Goal: Information Seeking & Learning: Learn about a topic

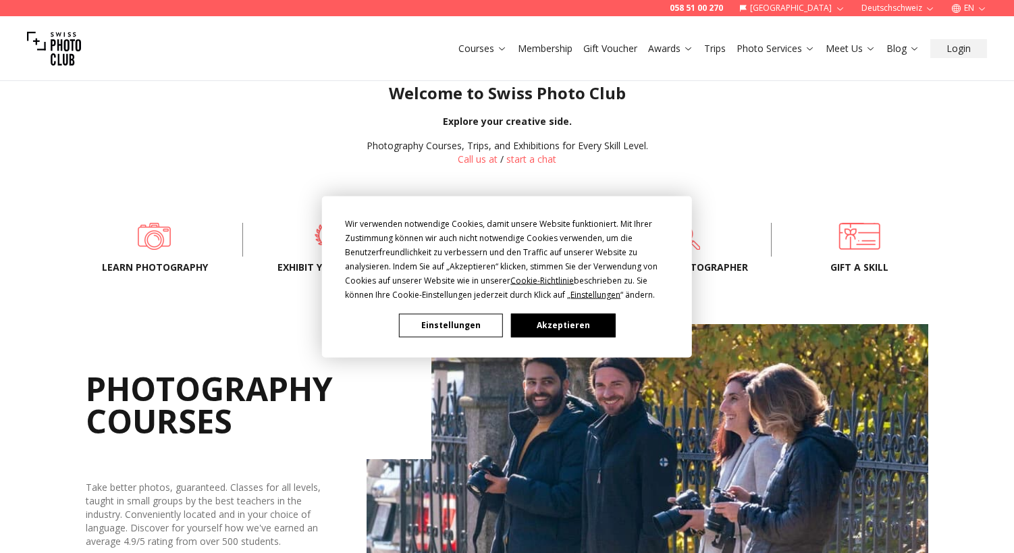
scroll to position [334, 0]
click at [486, 332] on button "Einstellungen" at bounding box center [451, 325] width 104 height 24
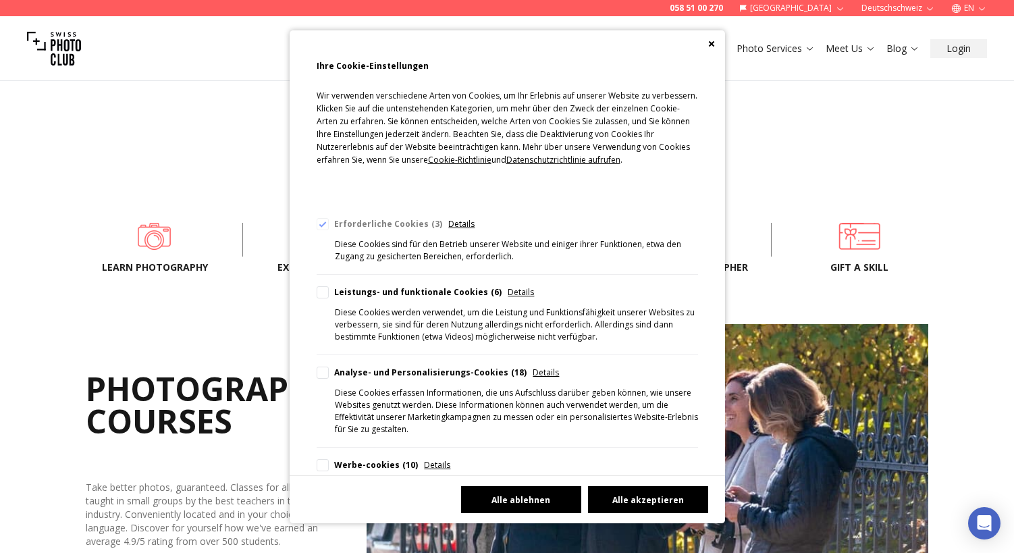
click at [537, 498] on button "Alle ablehnen" at bounding box center [521, 499] width 120 height 27
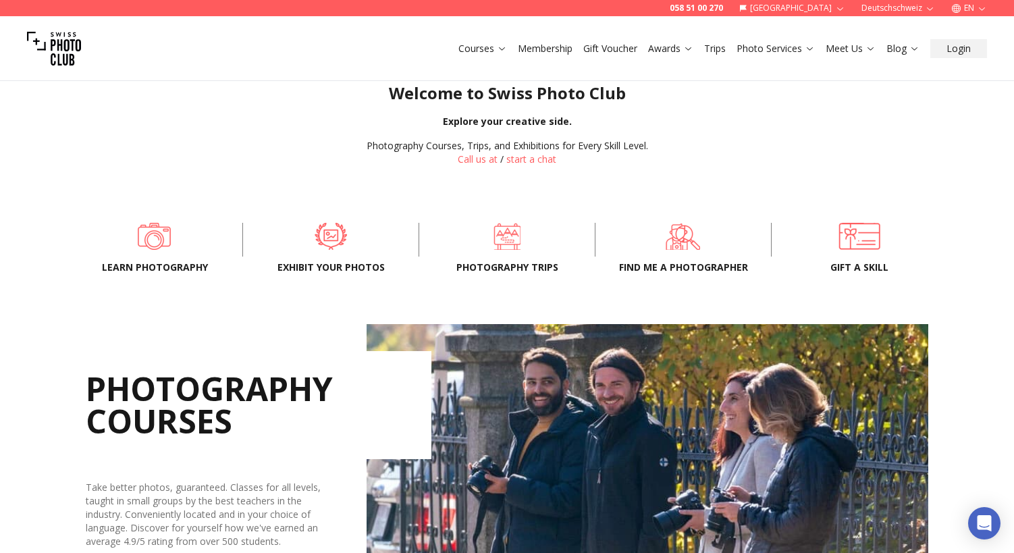
click at [521, 516] on img at bounding box center [648, 480] width 562 height 312
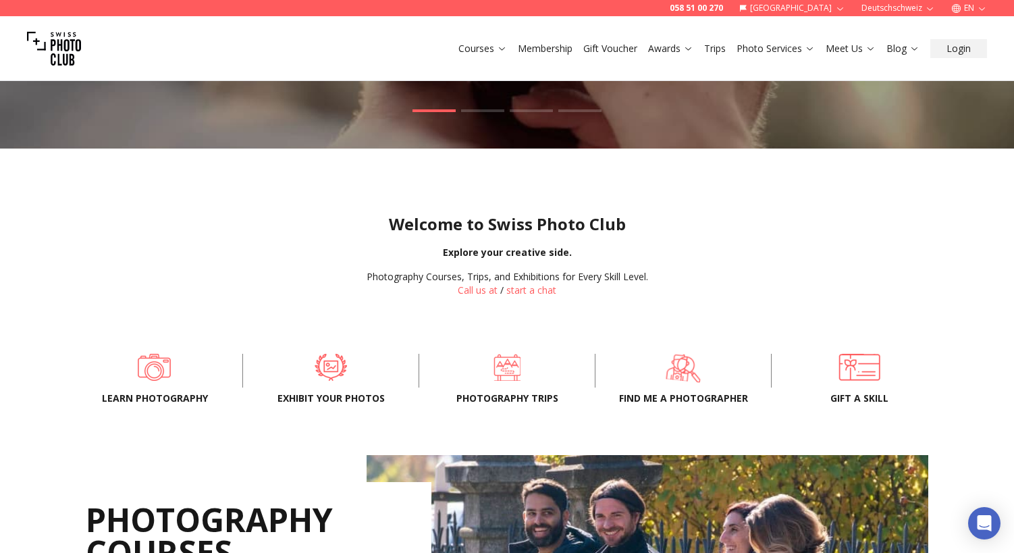
scroll to position [88, 0]
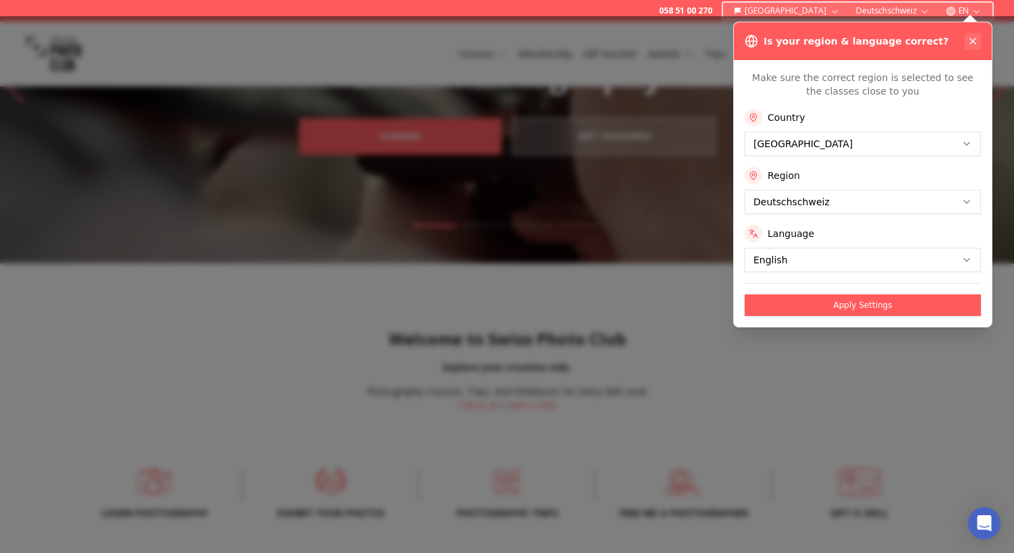
click at [977, 42] on icon at bounding box center [973, 41] width 11 height 11
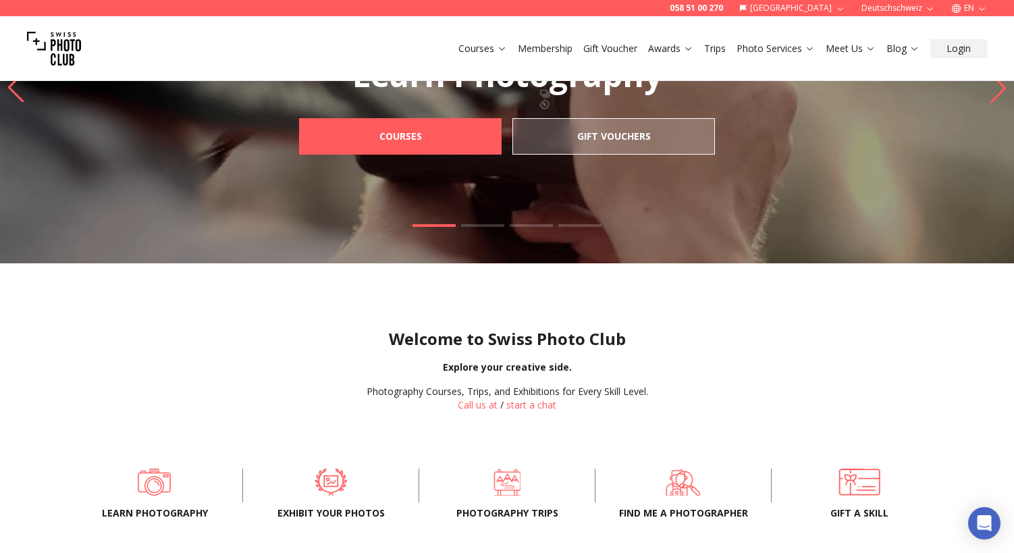
scroll to position [0, 0]
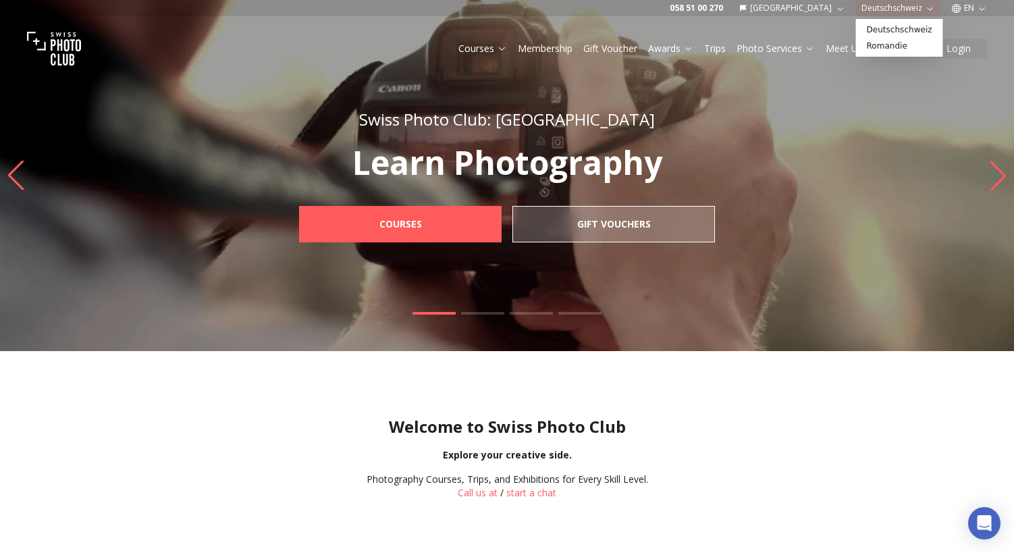
click at [914, 5] on button "Deutschschweiz" at bounding box center [898, 8] width 84 height 16
click at [976, 9] on button "EN" at bounding box center [969, 8] width 47 height 16
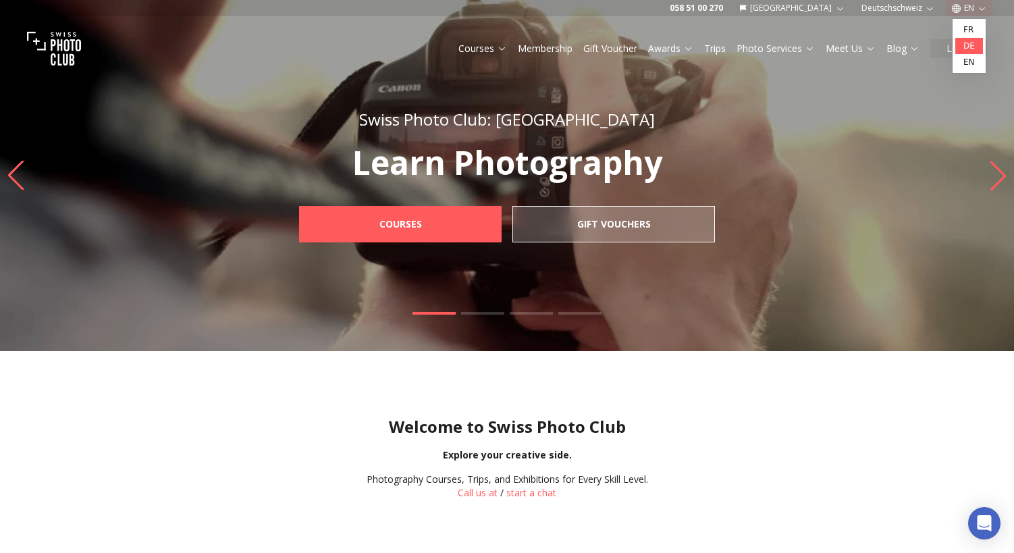
click at [971, 44] on link "de" at bounding box center [970, 46] width 28 height 16
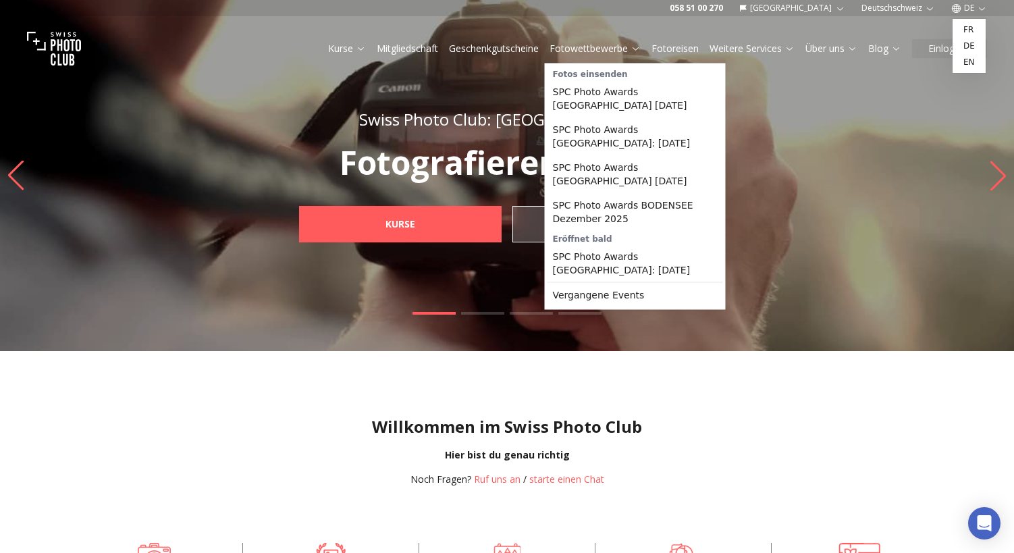
click at [619, 51] on link "Fotowettbewerbe" at bounding box center [595, 49] width 91 height 14
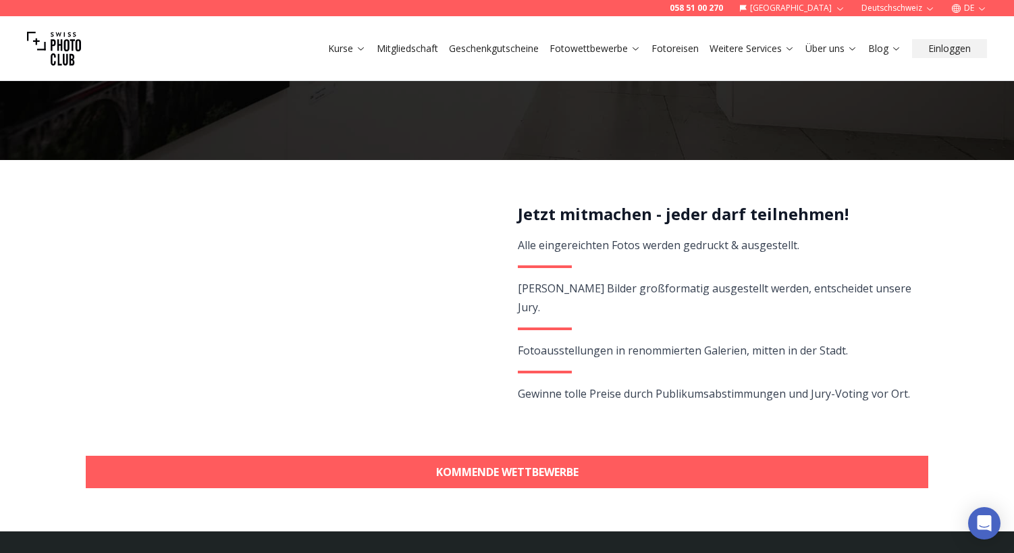
scroll to position [176, 0]
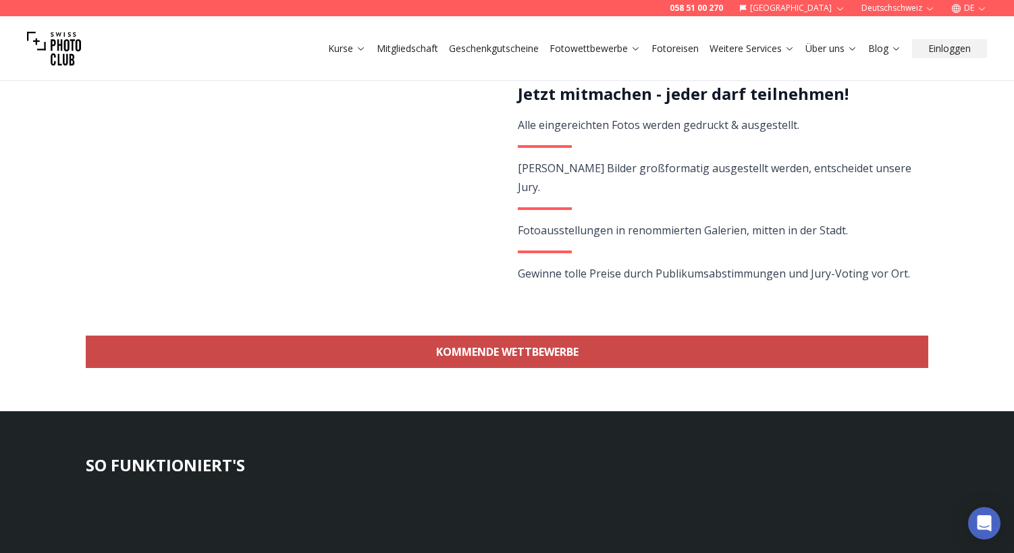
click at [540, 356] on link "KOMMENDE WETTBEWERBE" at bounding box center [507, 352] width 843 height 32
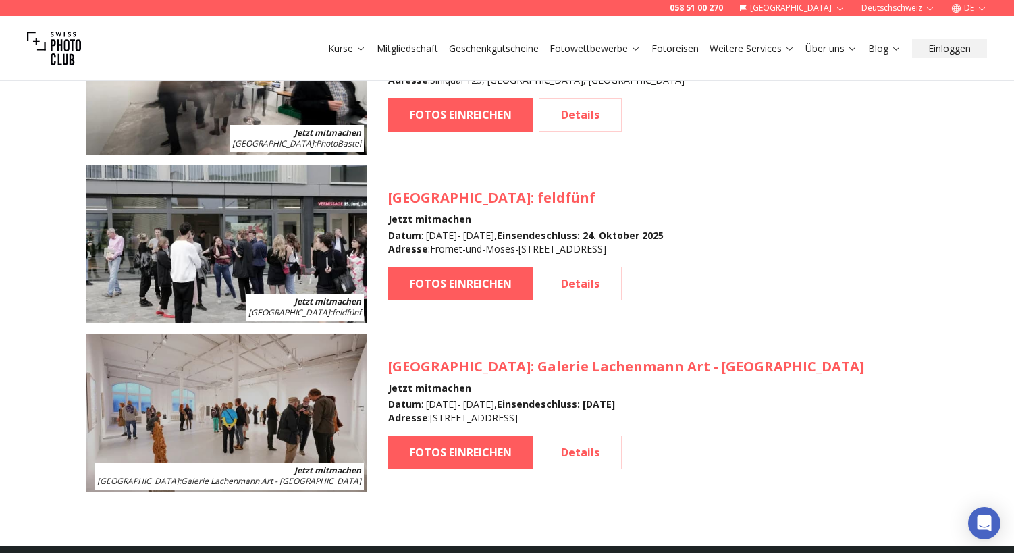
scroll to position [1707, 0]
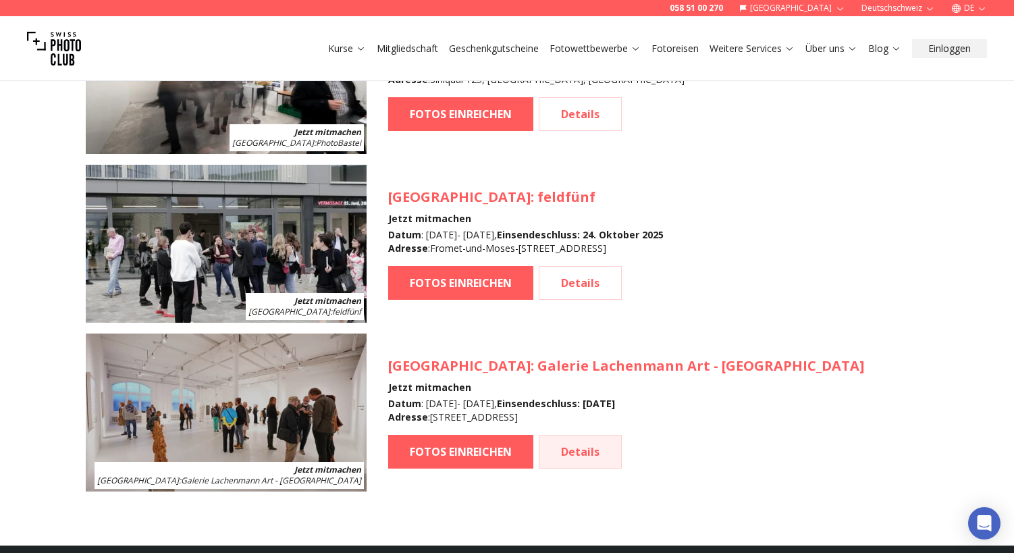
click at [608, 454] on link "Details" at bounding box center [580, 452] width 83 height 34
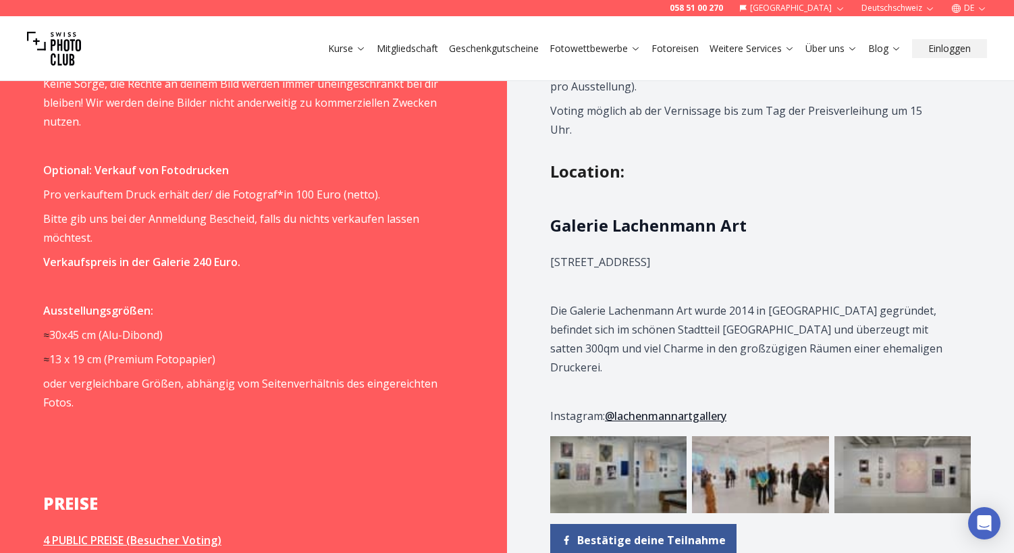
scroll to position [1534, 0]
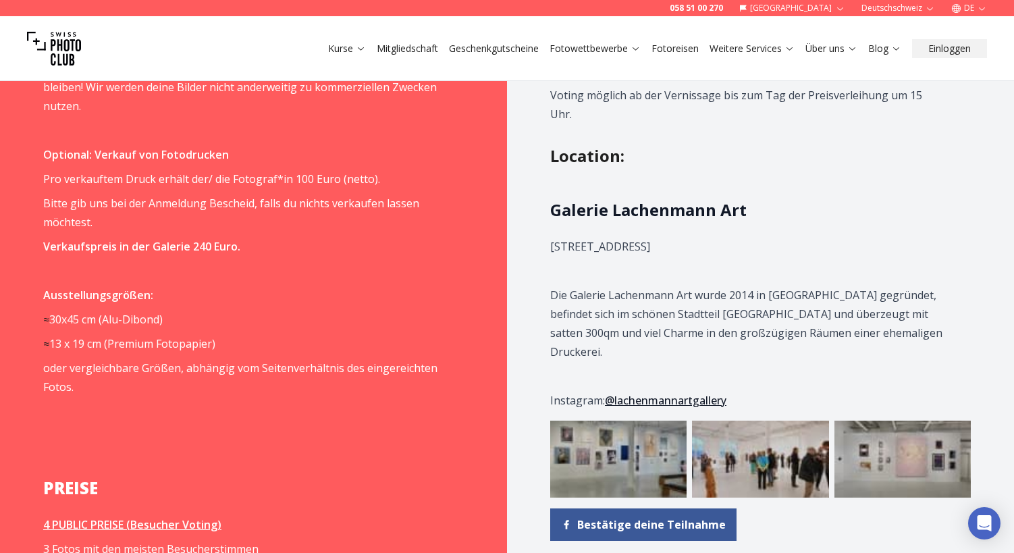
click at [754, 421] on img at bounding box center [760, 459] width 136 height 77
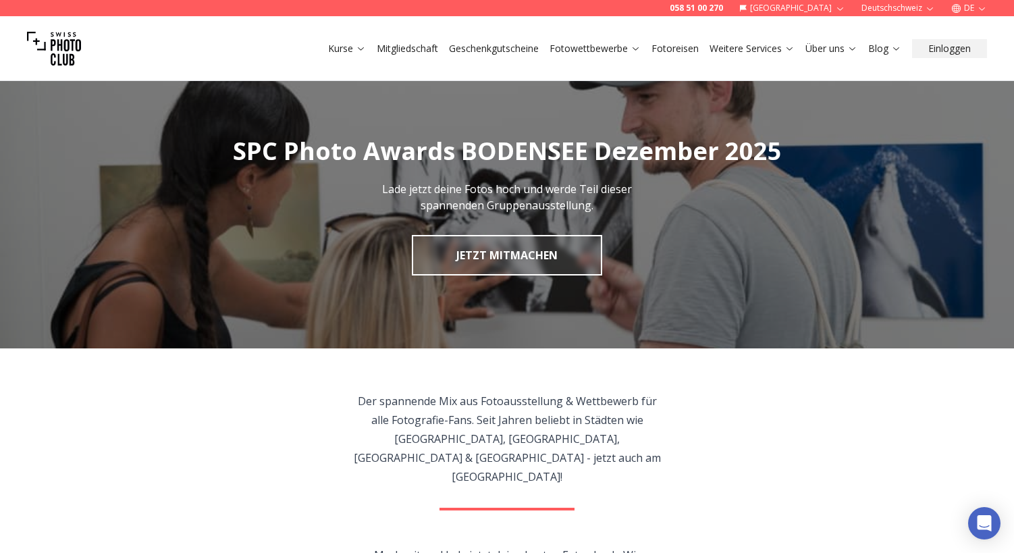
scroll to position [0, 0]
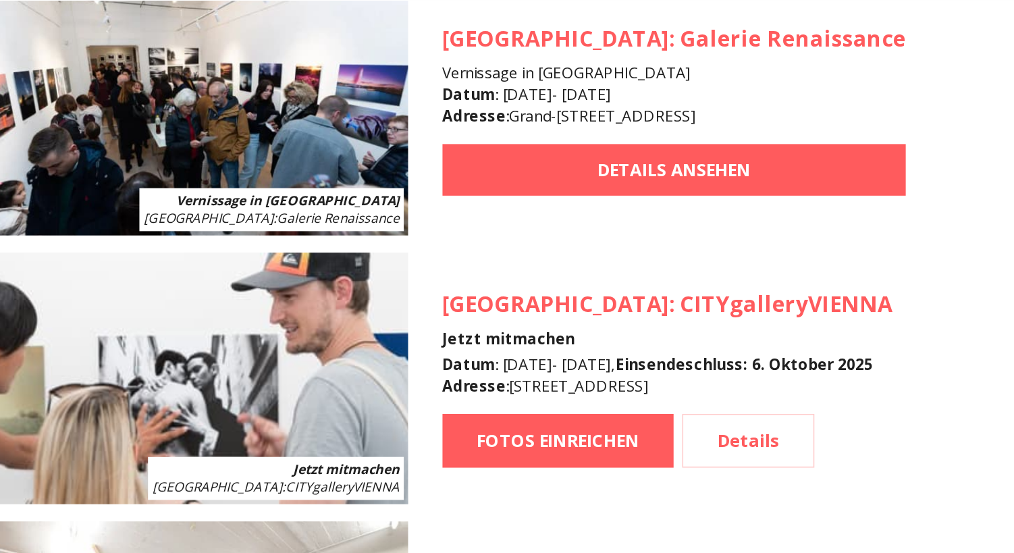
scroll to position [1353, 0]
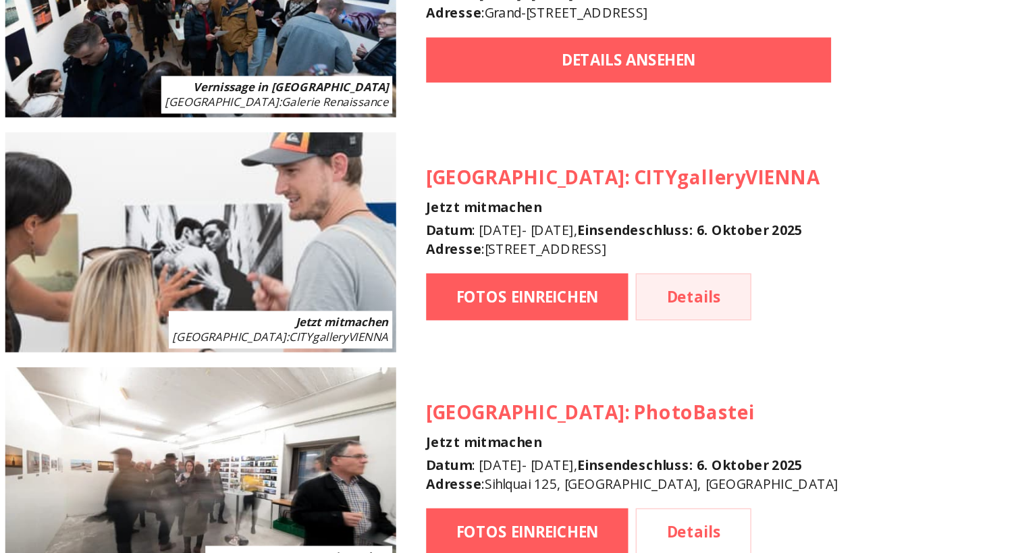
click at [539, 282] on link "Details" at bounding box center [580, 299] width 83 height 34
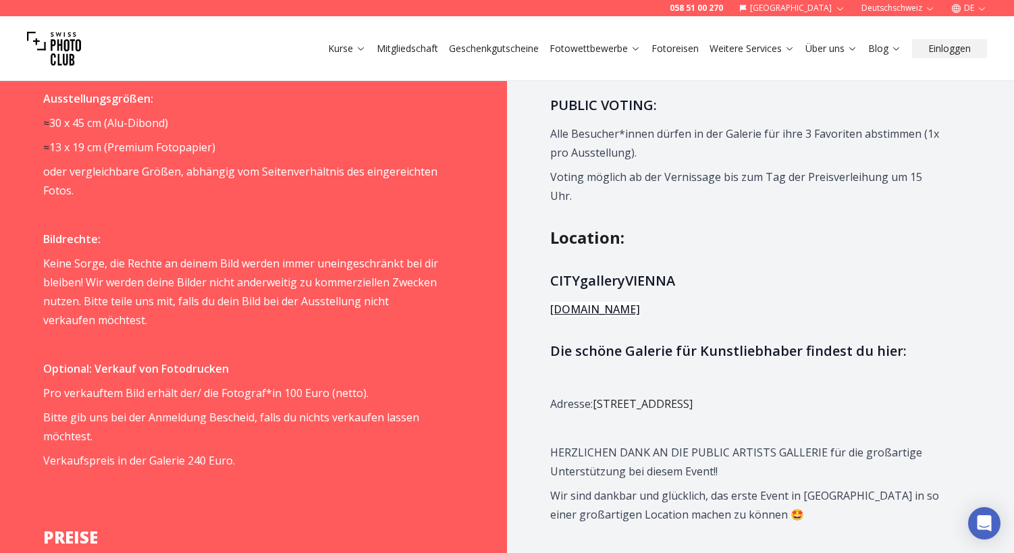
scroll to position [1403, 0]
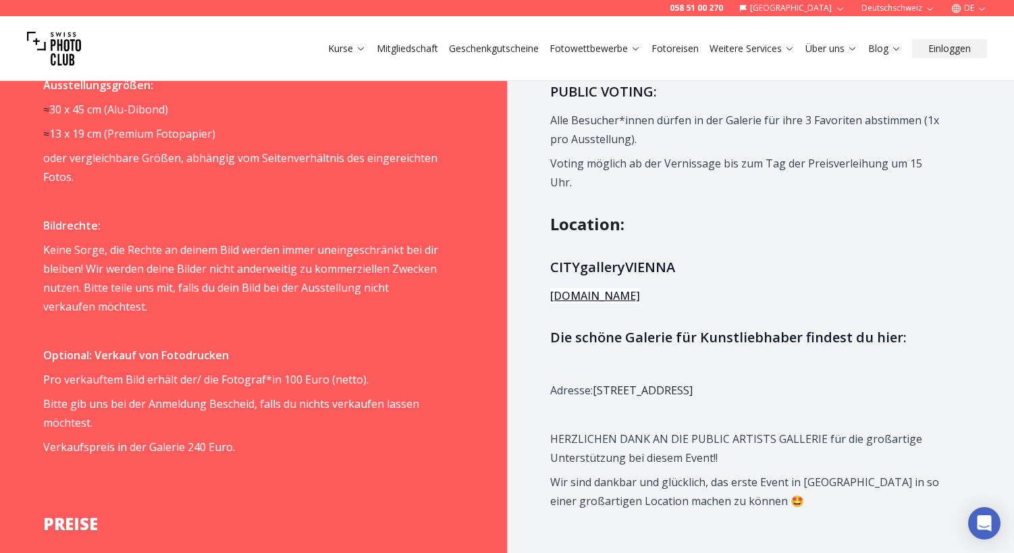
click at [616, 288] on link "[DOMAIN_NAME]" at bounding box center [595, 295] width 90 height 15
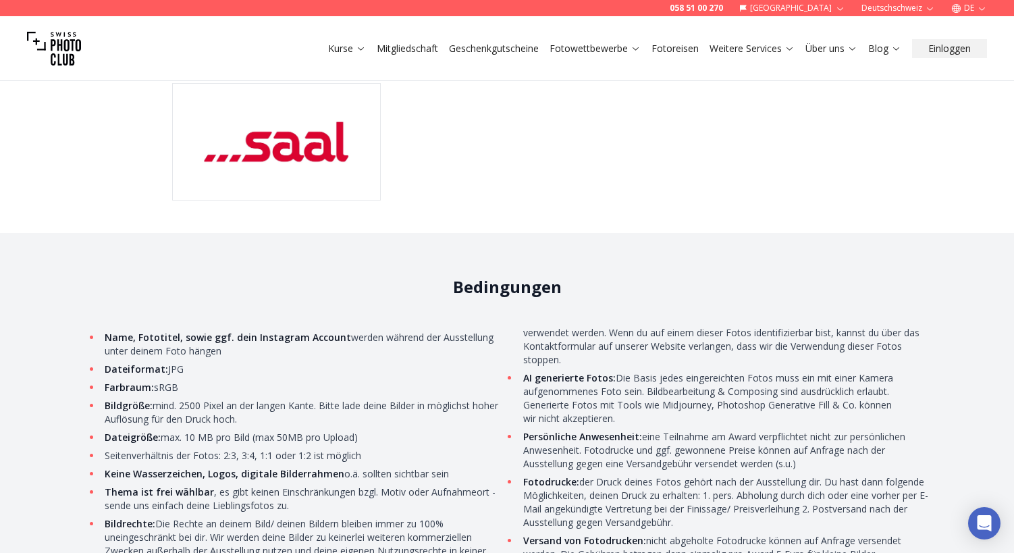
scroll to position [3985, 0]
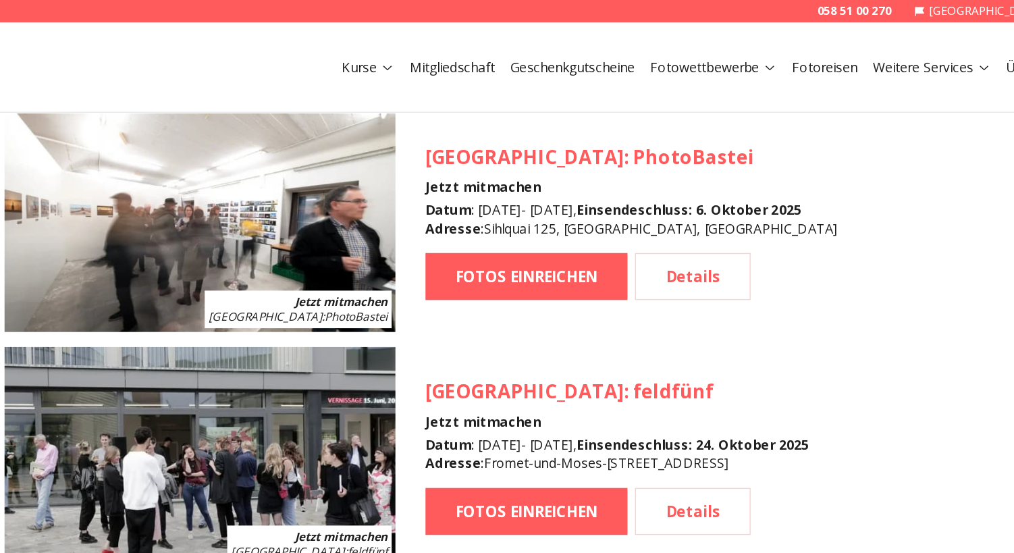
scroll to position [1613, 0]
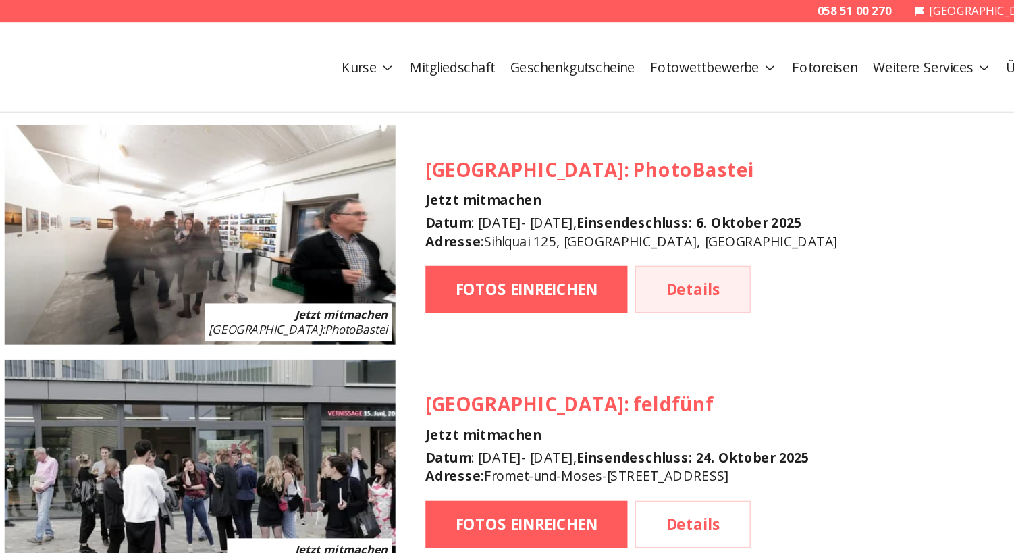
click at [539, 203] on link "Details" at bounding box center [580, 208] width 83 height 34
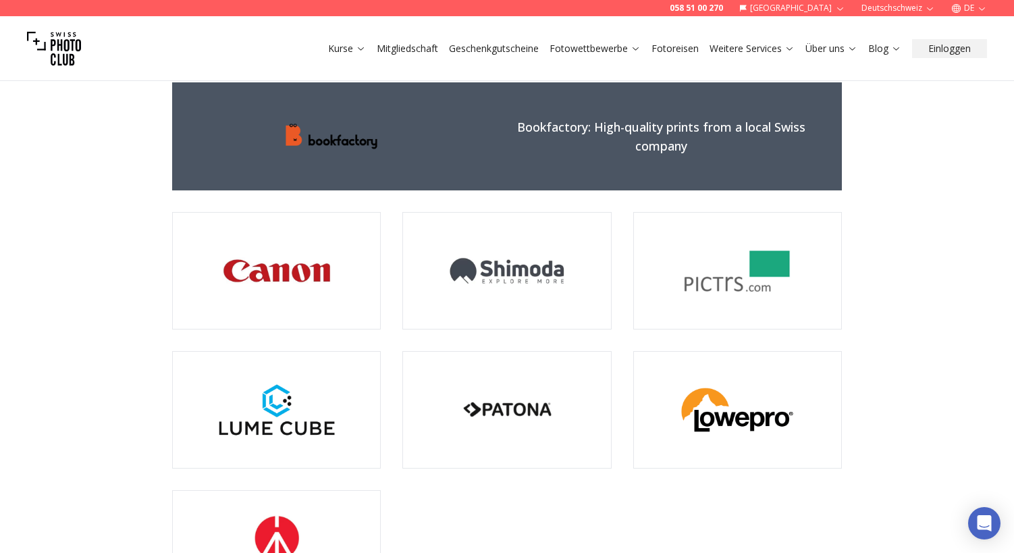
scroll to position [3532, 0]
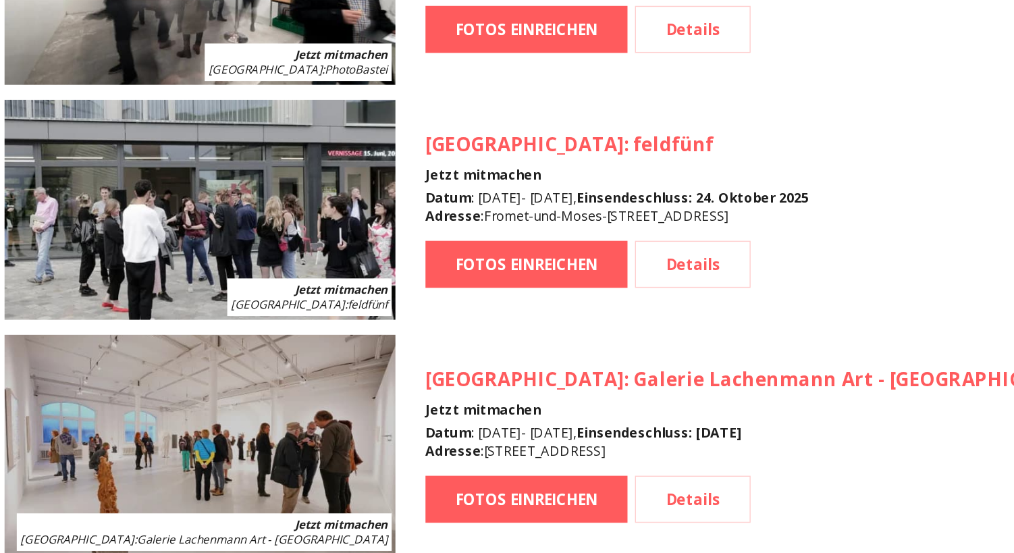
scroll to position [1646, 0]
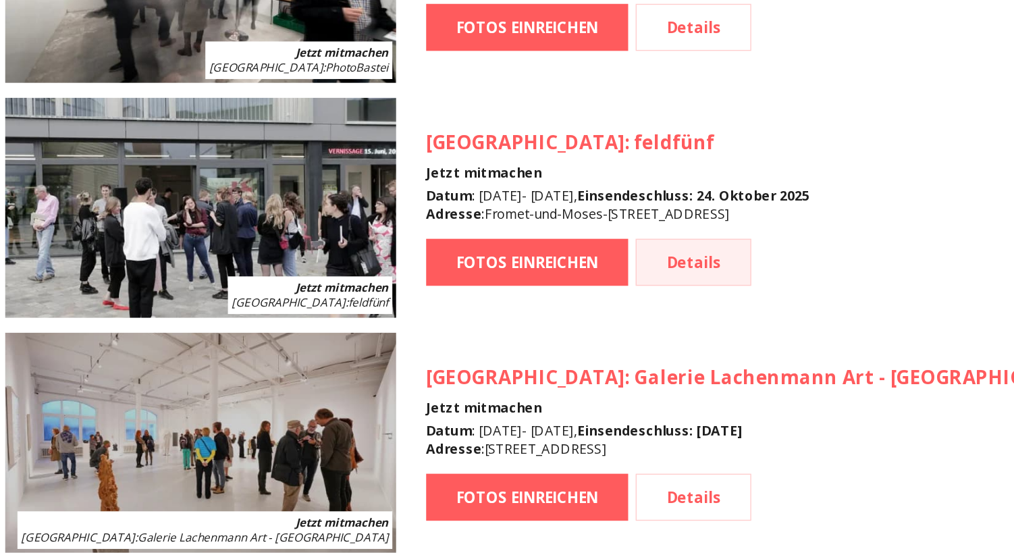
click at [539, 328] on link "Details" at bounding box center [580, 345] width 83 height 34
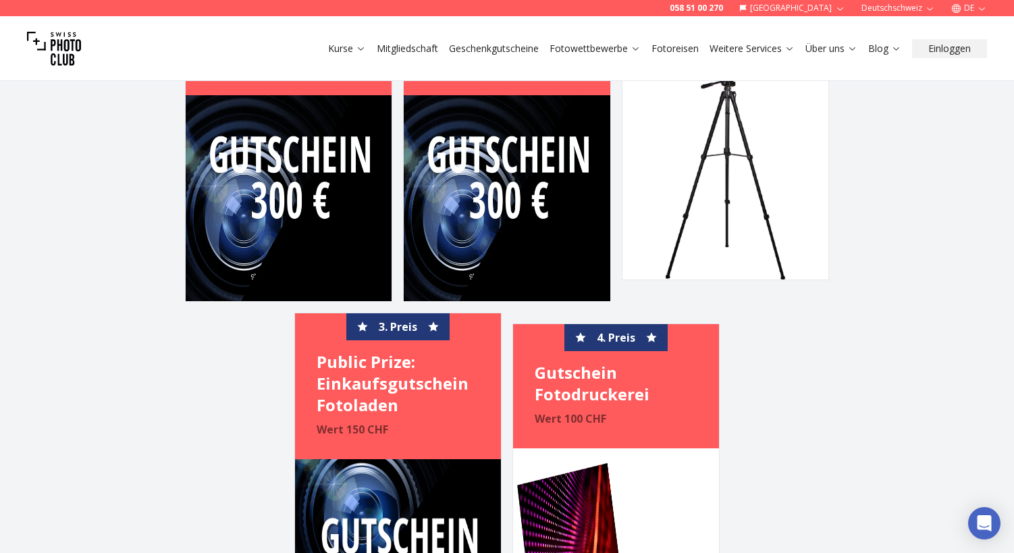
scroll to position [3722, 0]
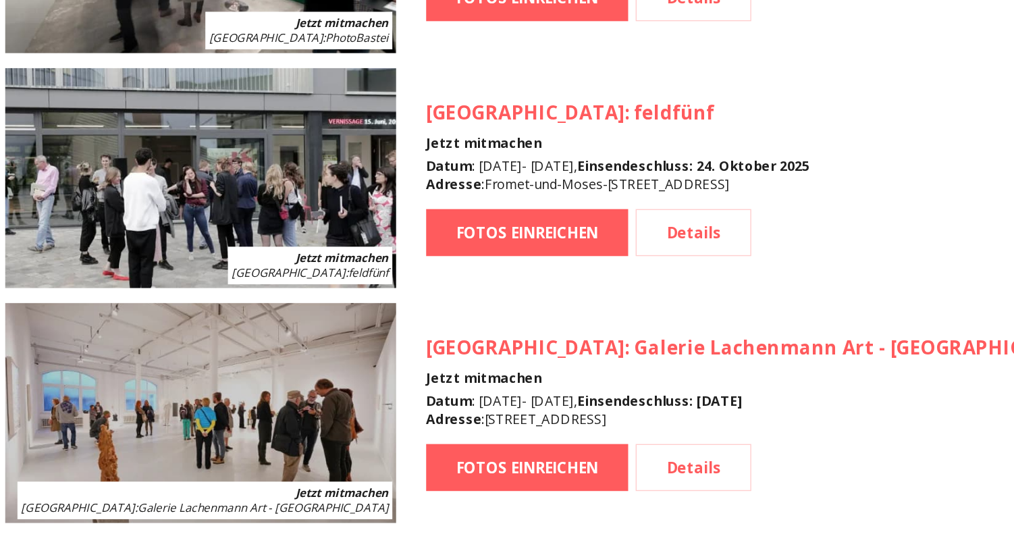
scroll to position [1678, 0]
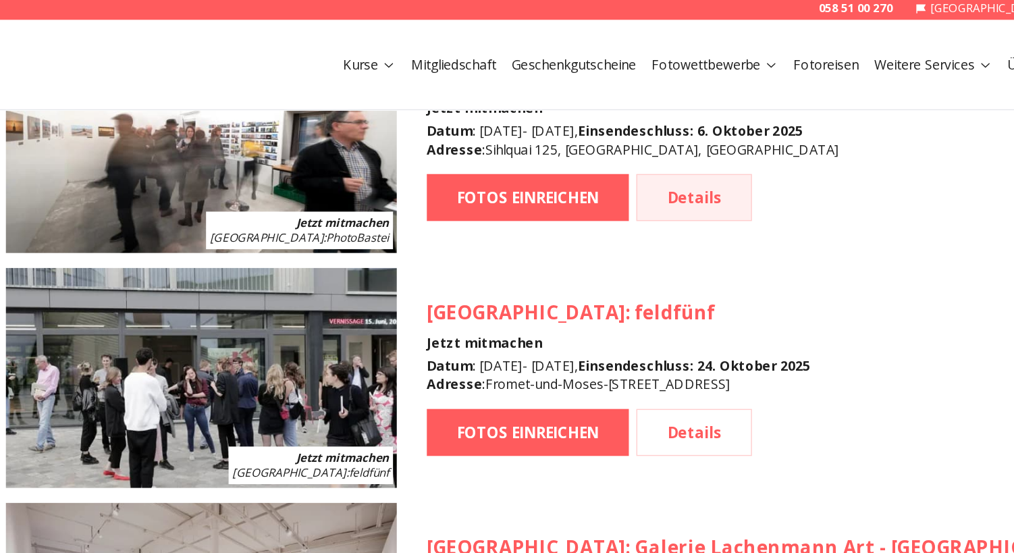
click at [539, 146] on link "Details" at bounding box center [580, 144] width 83 height 34
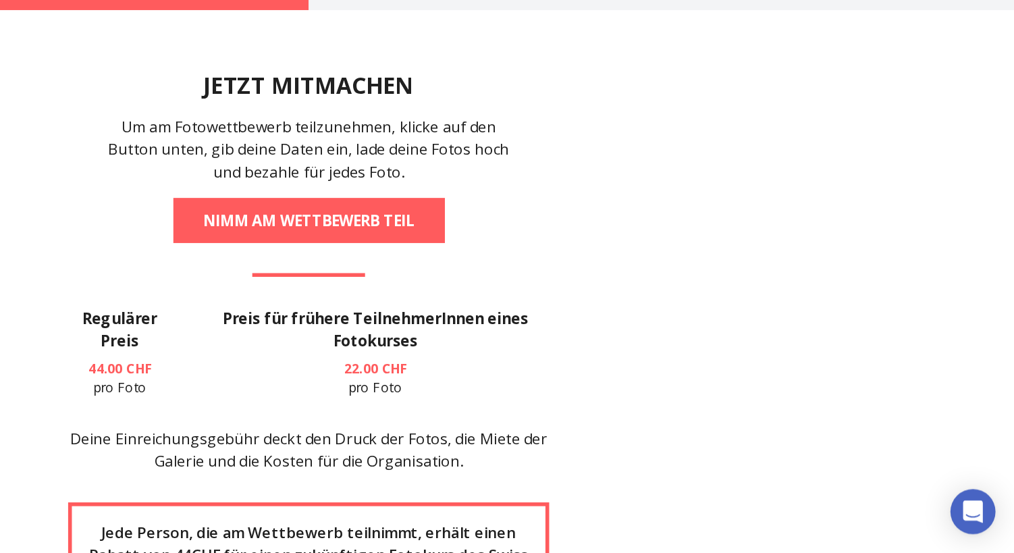
scroll to position [1891, 0]
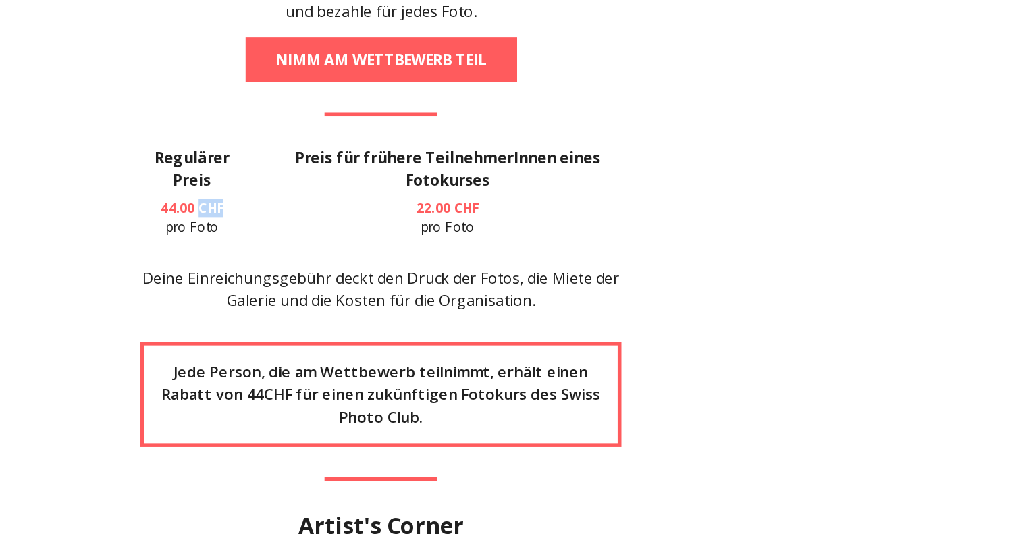
drag, startPoint x: 145, startPoint y: 110, endPoint x: 170, endPoint y: 110, distance: 25.7
click at [334, 227] on p "44.00 CHF pro Foto" at bounding box center [371, 240] width 74 height 27
copy b "CHF"
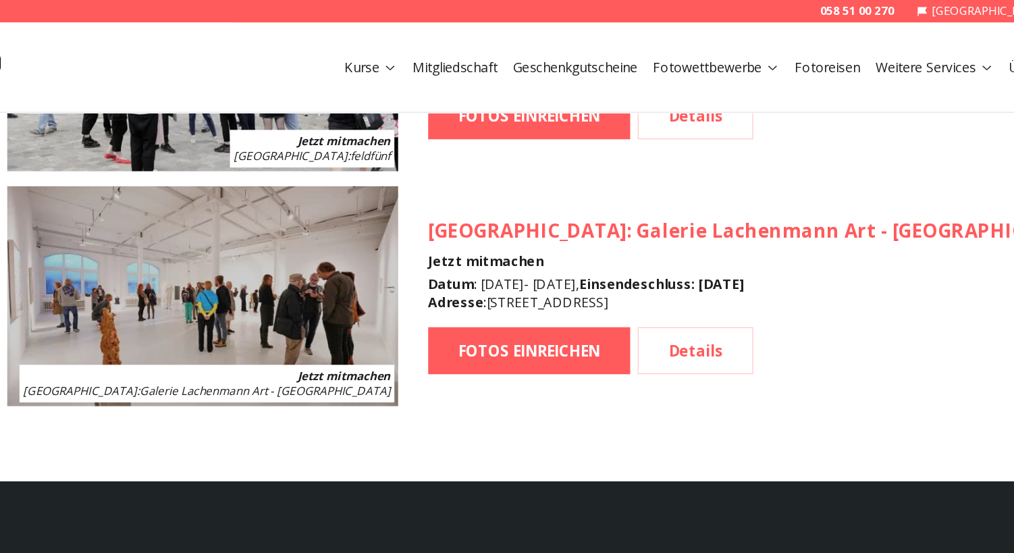
scroll to position [1907, 0]
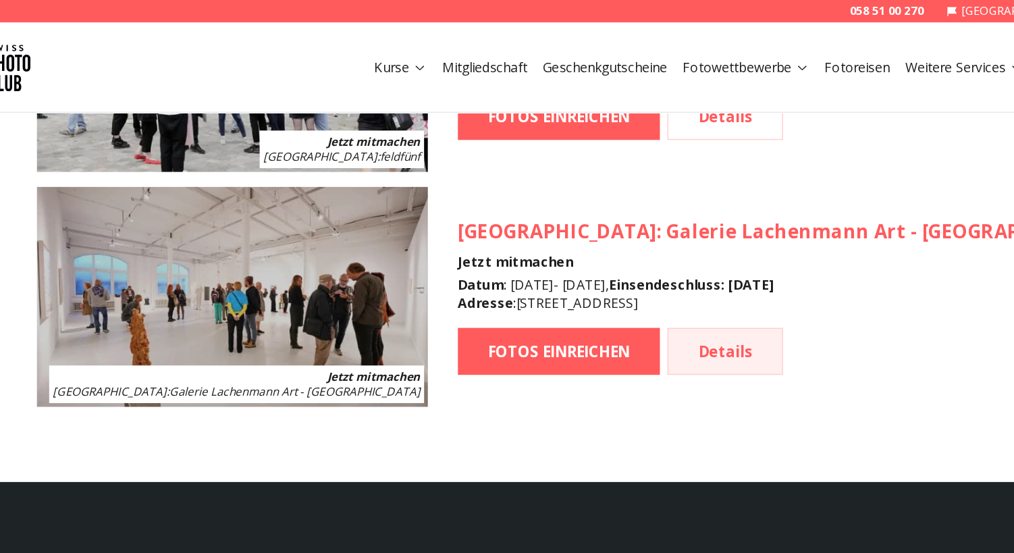
click at [539, 260] on link "Details" at bounding box center [580, 253] width 83 height 34
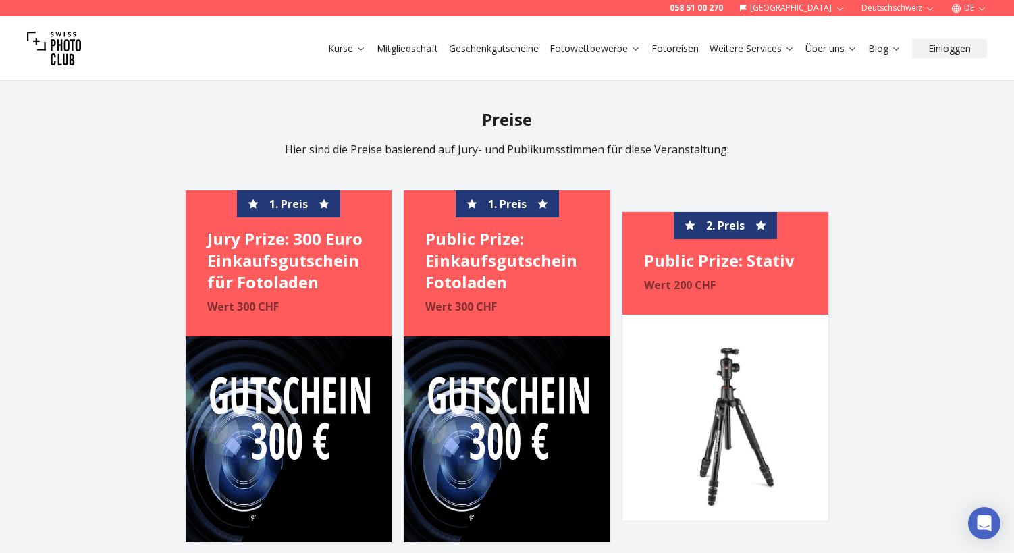
scroll to position [3352, 0]
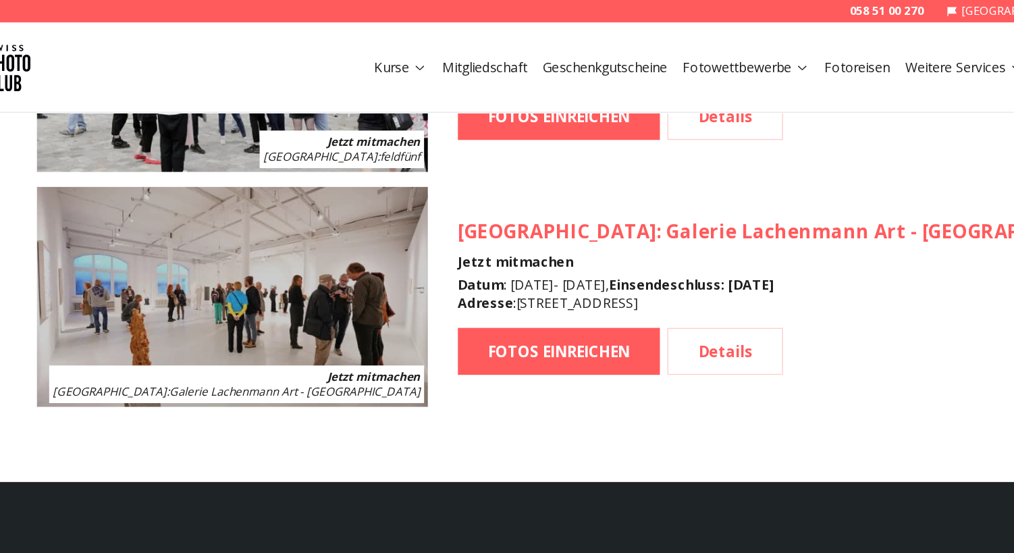
scroll to position [1227, 0]
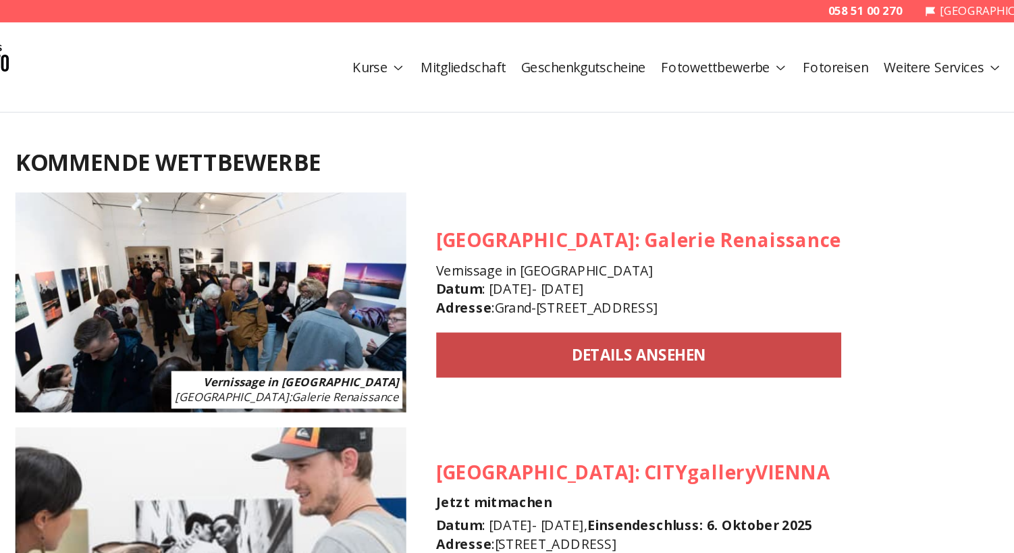
click at [388, 263] on link "DETAILS ANSEHEN" at bounding box center [533, 255] width 291 height 32
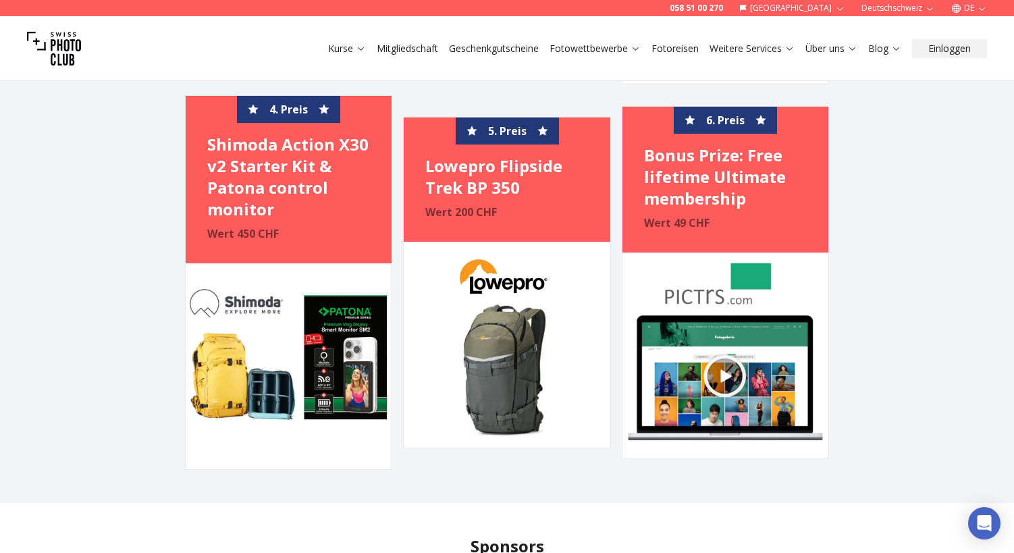
scroll to position [2048, 0]
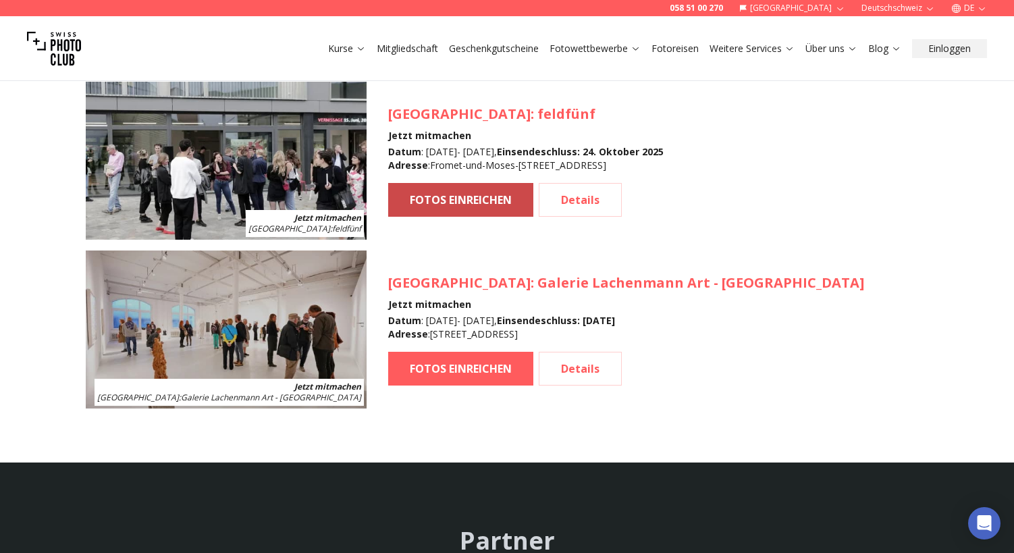
scroll to position [1793, 0]
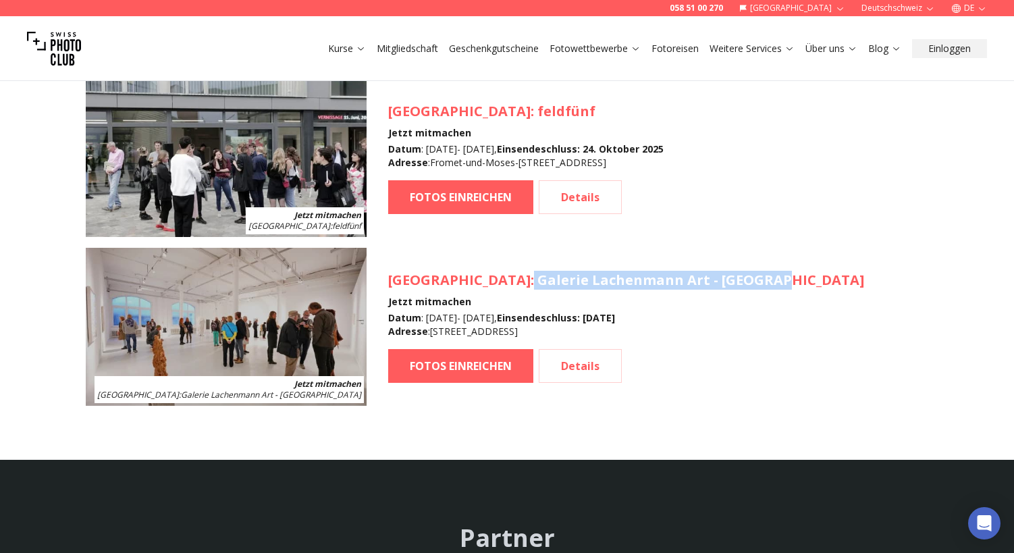
drag, startPoint x: 456, startPoint y: 277, endPoint x: 704, endPoint y: 282, distance: 247.9
click at [703, 283] on h3 "[GEOGRAPHIC_DATA] : Galerie Lachenmann Art - [GEOGRAPHIC_DATA]" at bounding box center [626, 280] width 476 height 19
